Goal: Information Seeking & Learning: Understand process/instructions

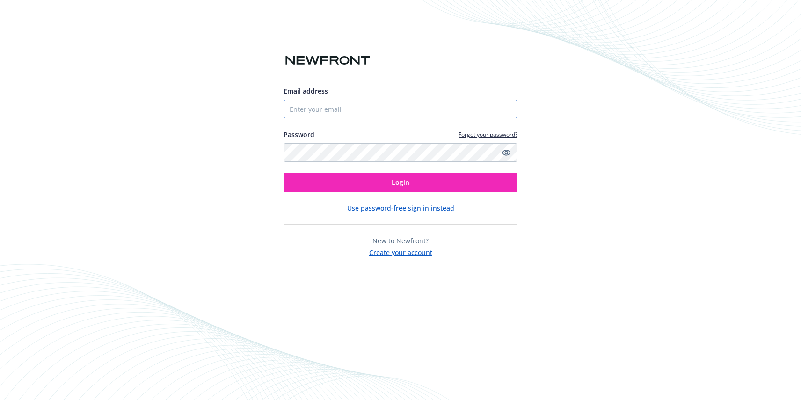
click at [428, 109] on input "Email address" at bounding box center [401, 109] width 234 height 19
type input "[PERSON_NAME][EMAIL_ADDRESS][PERSON_NAME][DOMAIN_NAME]"
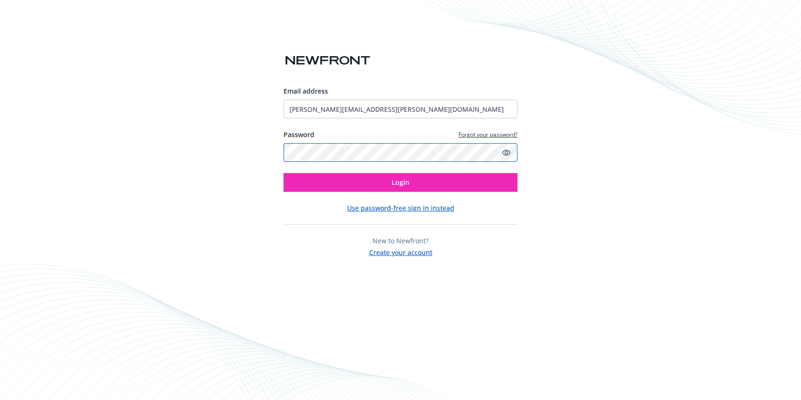
click at [284, 173] on button "Login" at bounding box center [401, 182] width 234 height 19
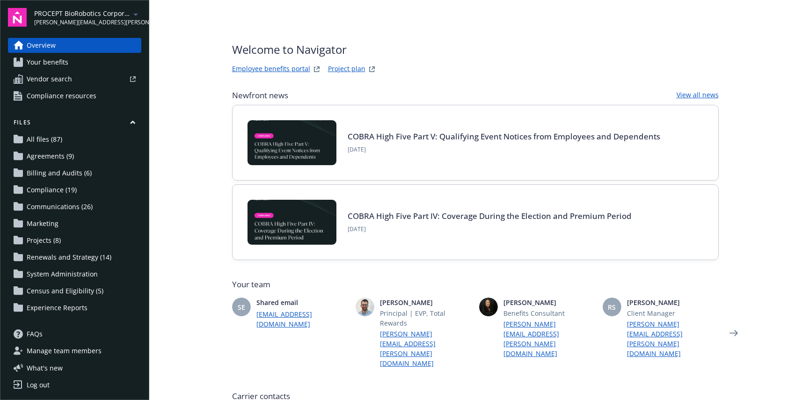
click at [54, 61] on span "Your benefits" at bounding box center [48, 62] width 42 height 15
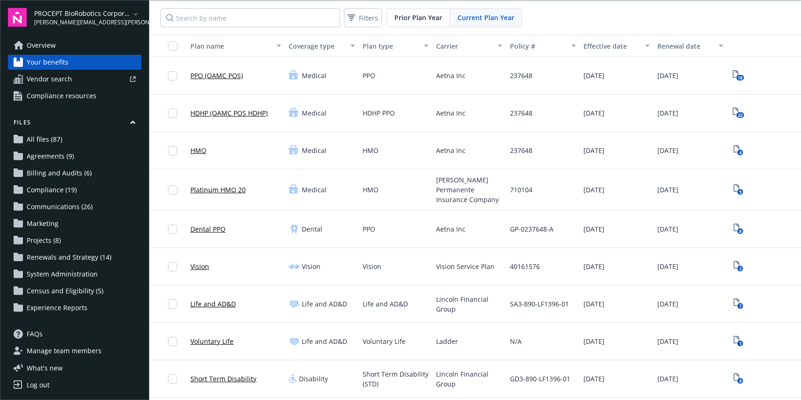
click at [488, 300] on span "Lincoln Financial Group" at bounding box center [469, 304] width 66 height 20
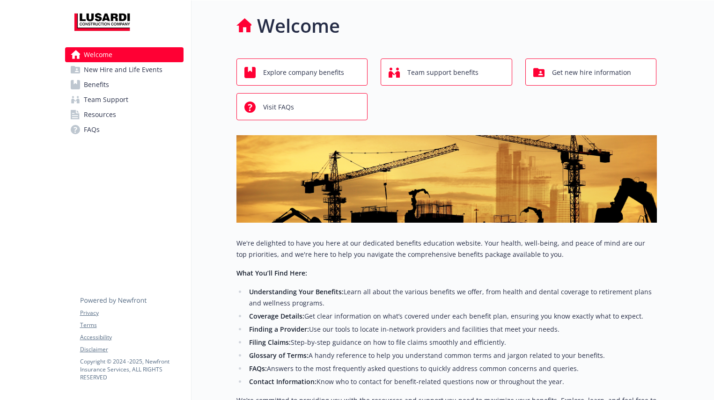
click at [132, 73] on span "New Hire and Life Events" at bounding box center [123, 69] width 79 height 15
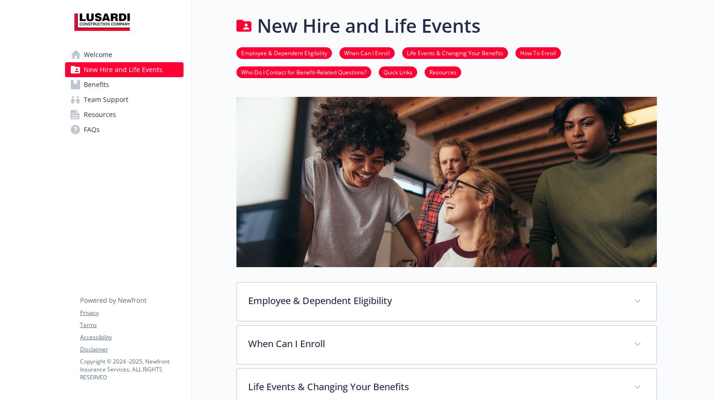
scroll to position [202, 0]
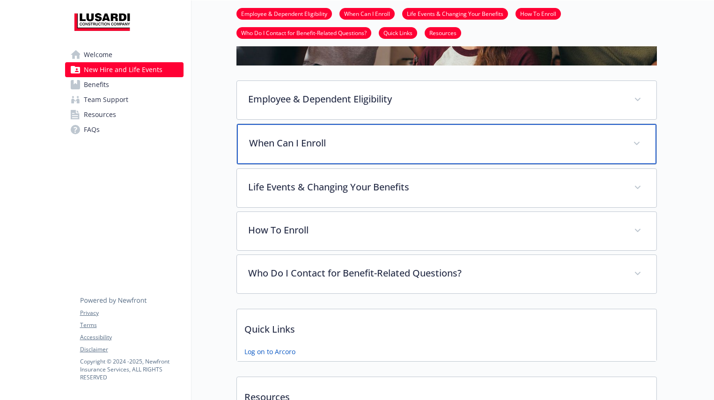
click at [364, 144] on p "When Can I Enroll" at bounding box center [435, 143] width 372 height 14
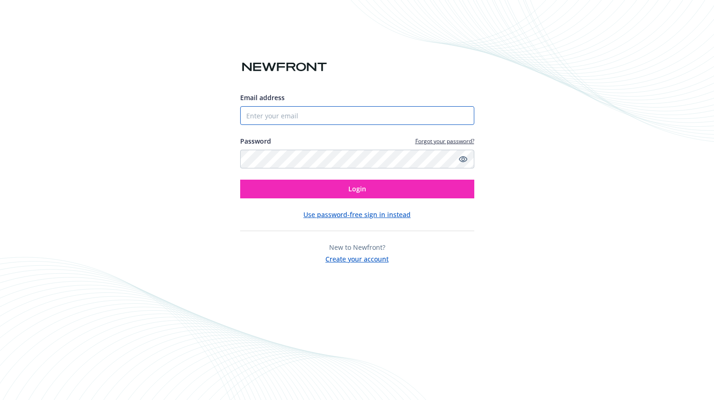
click at [364, 109] on input "Email address" at bounding box center [357, 115] width 234 height 19
type input "[PERSON_NAME][EMAIL_ADDRESS][PERSON_NAME][DOMAIN_NAME]"
click at [240, 180] on button "Login" at bounding box center [357, 189] width 234 height 19
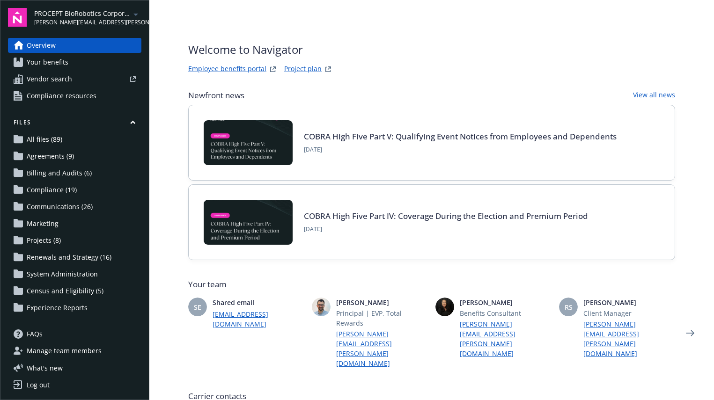
click at [233, 72] on link "Employee benefits portal" at bounding box center [227, 69] width 78 height 11
